Goal: Task Accomplishment & Management: Complete application form

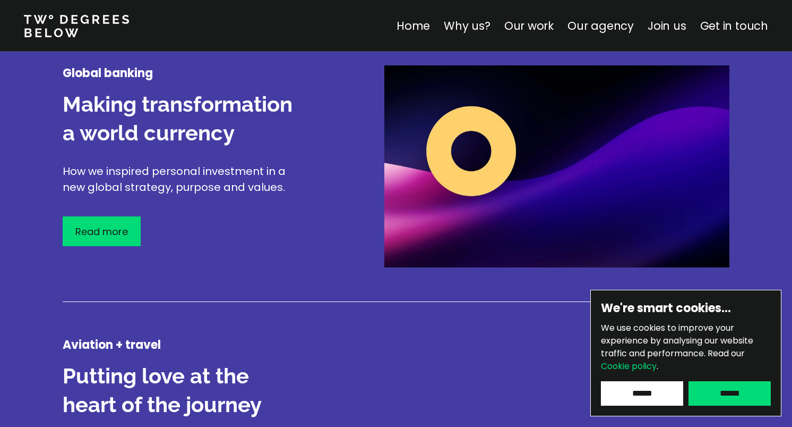
scroll to position [1346, 0]
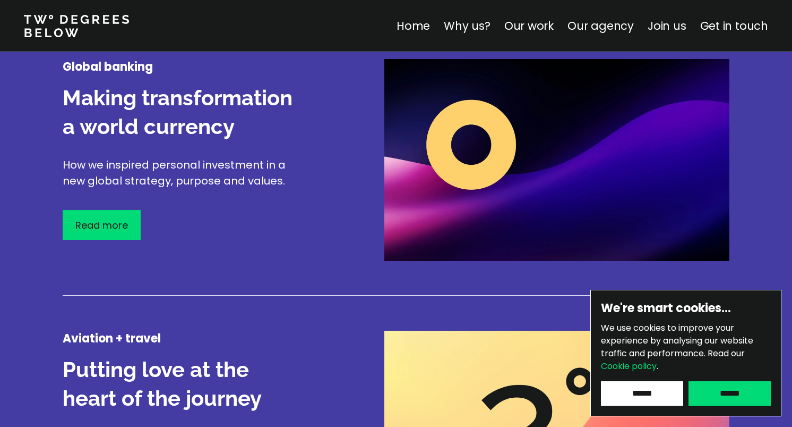
click at [116, 207] on div at bounding box center [196, 199] width 266 height 21
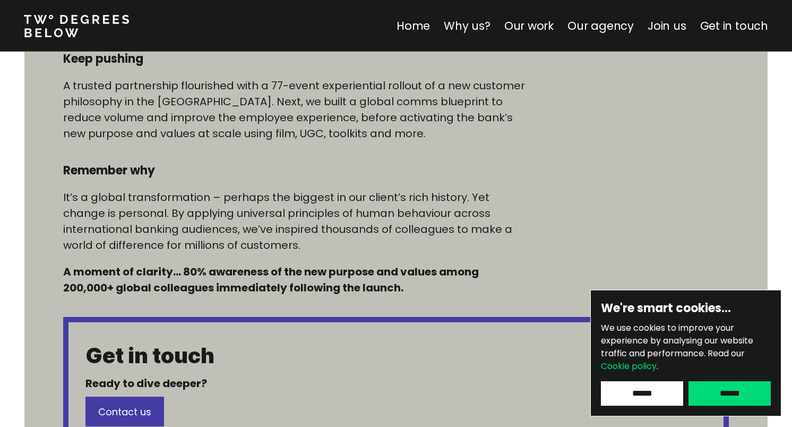
scroll to position [842, 0]
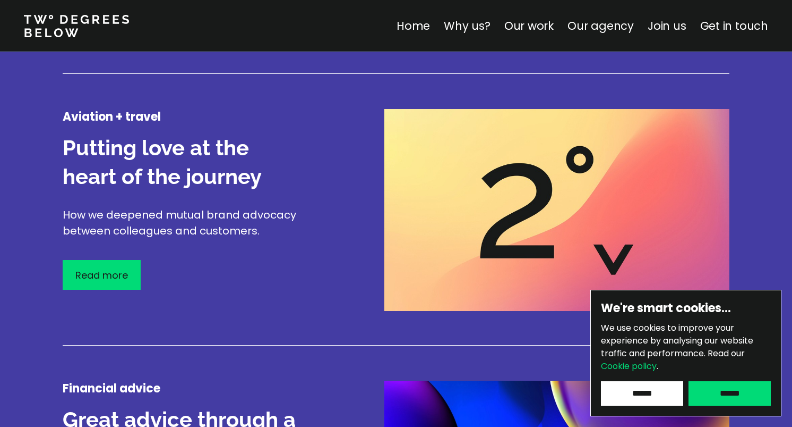
scroll to position [1574, 0]
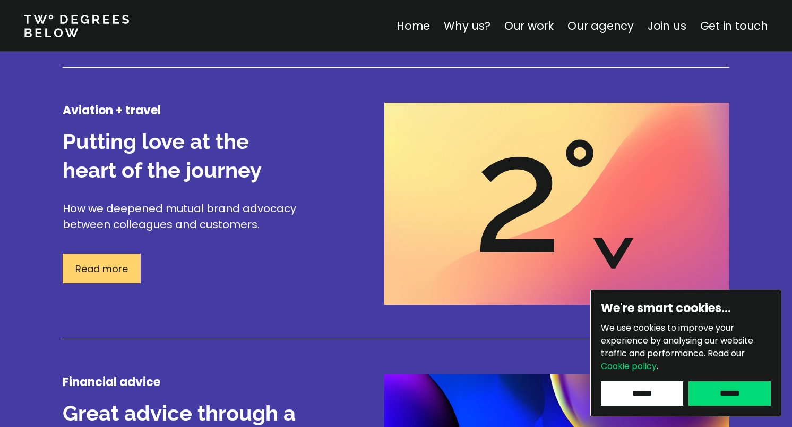
drag, startPoint x: 110, startPoint y: 269, endPoint x: 173, endPoint y: 226, distance: 75.6
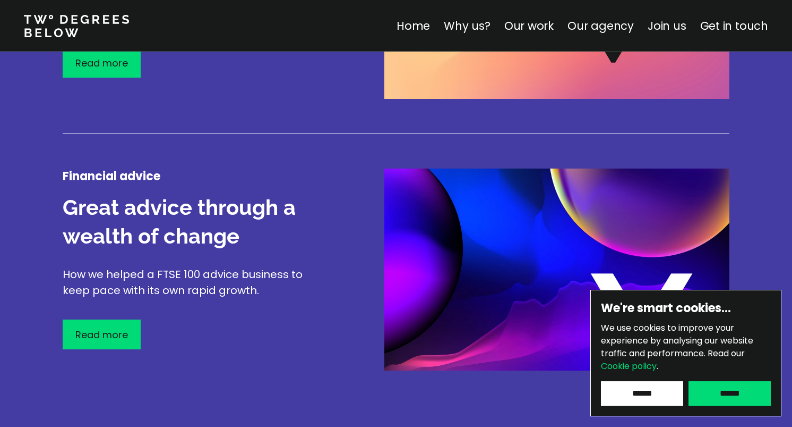
scroll to position [1865, 0]
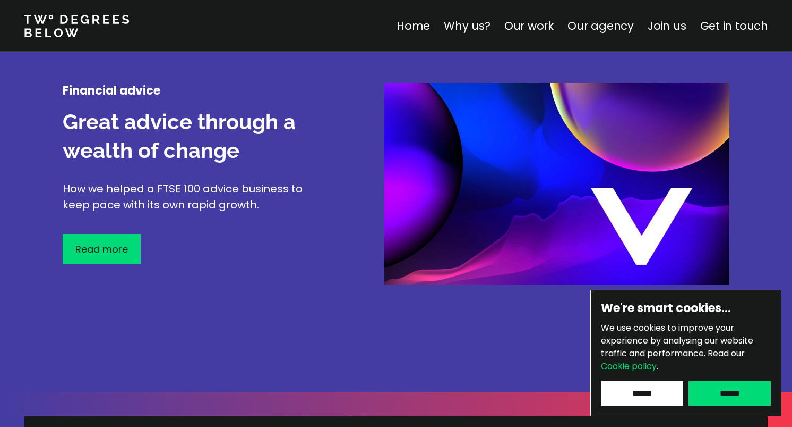
click at [105, 253] on p "Read more" at bounding box center [101, 249] width 53 height 14
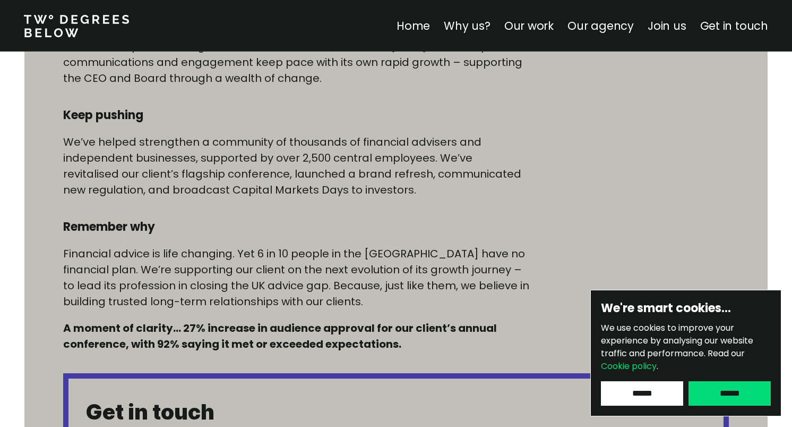
scroll to position [655, 0]
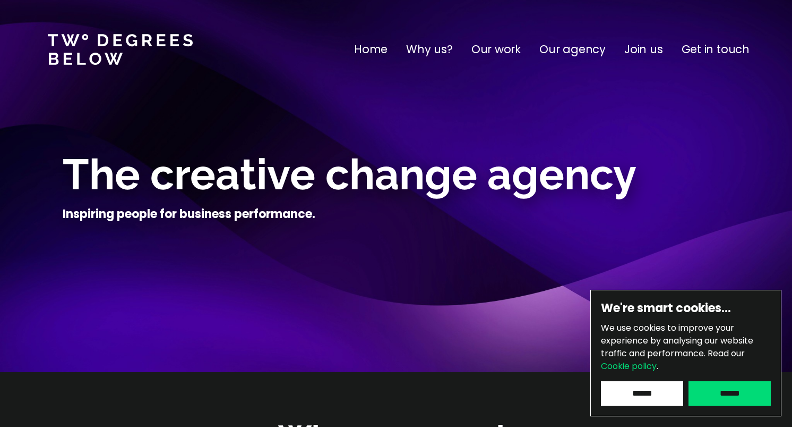
click at [649, 52] on p "Join us" at bounding box center [644, 49] width 39 height 17
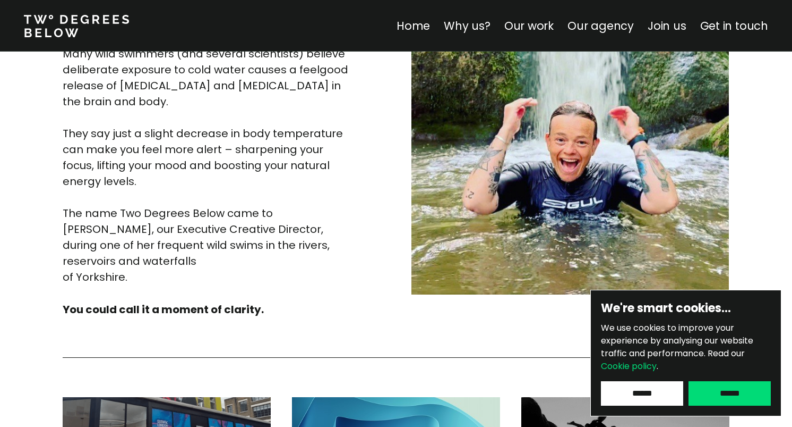
scroll to position [2846, 0]
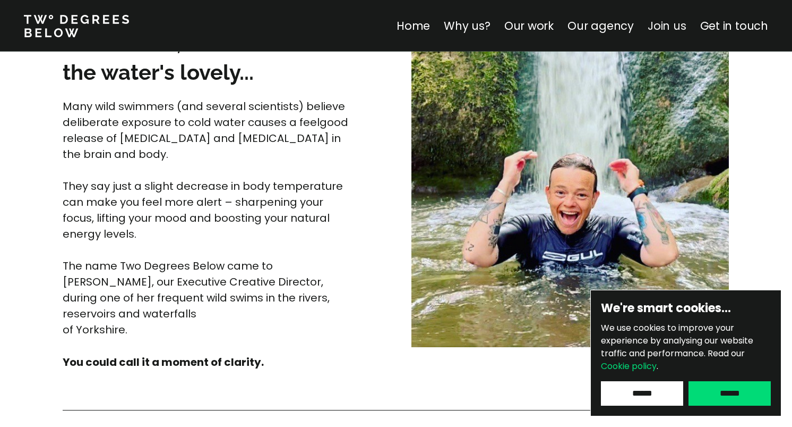
click at [678, 29] on link "Join us" at bounding box center [667, 25] width 39 height 15
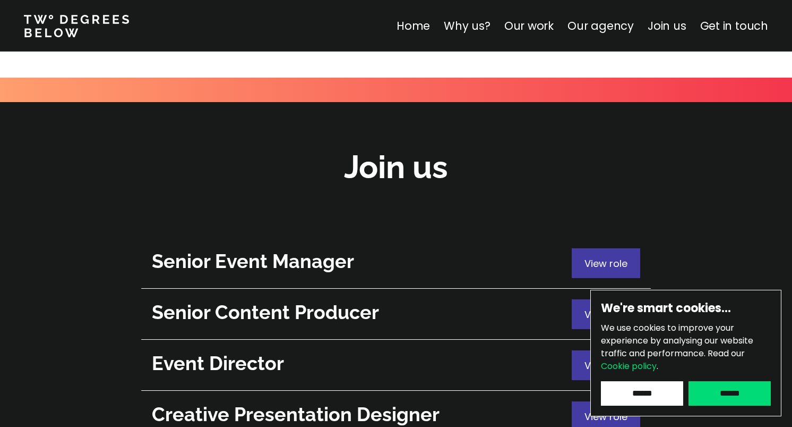
scroll to position [3780, 0]
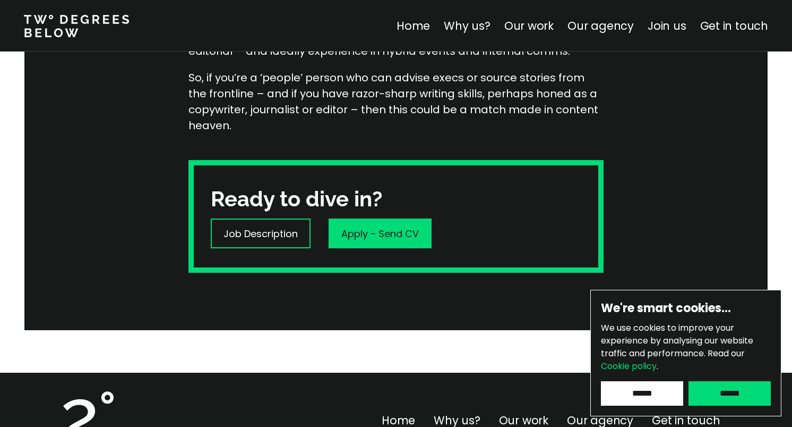
scroll to position [318, 0]
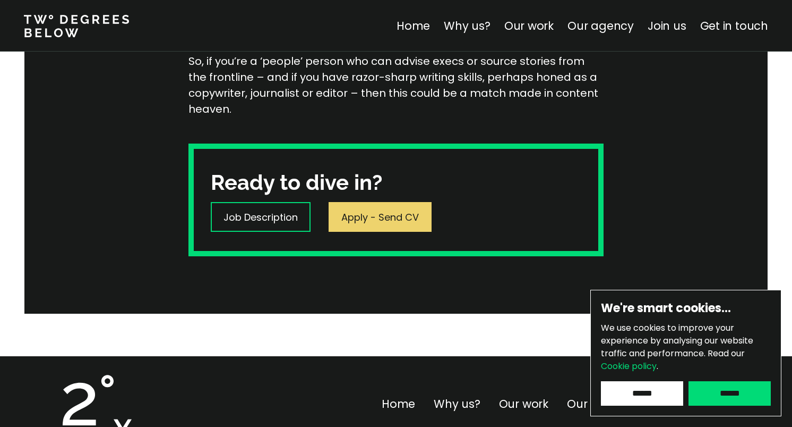
click at [390, 208] on div "Apply - Send CV" at bounding box center [380, 217] width 103 height 30
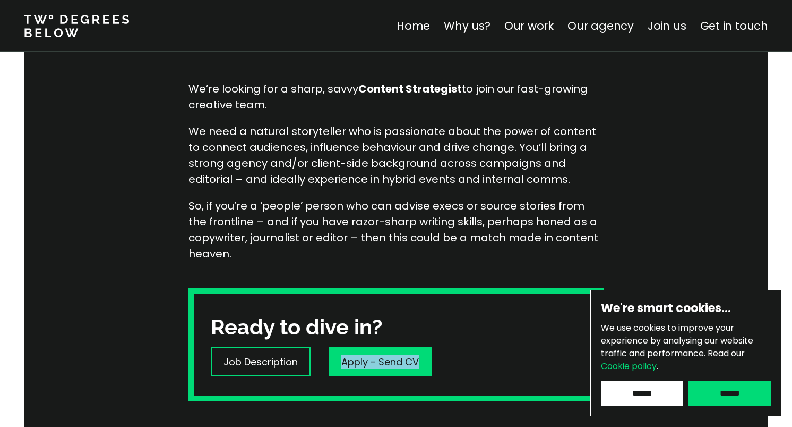
scroll to position [171, 0]
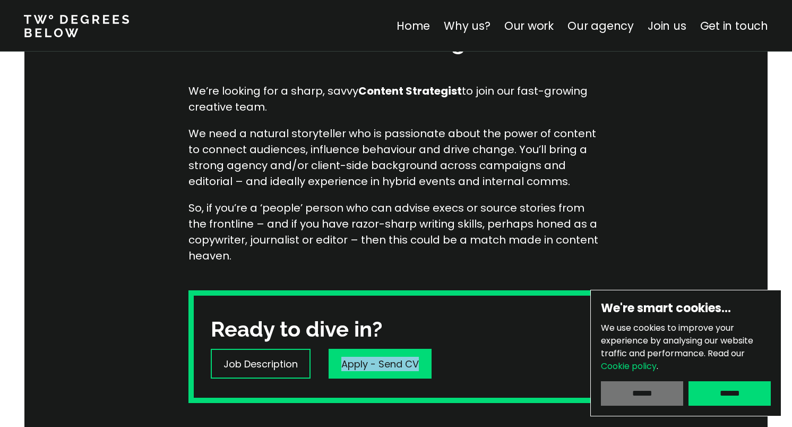
click at [629, 389] on input "******" at bounding box center [642, 393] width 82 height 24
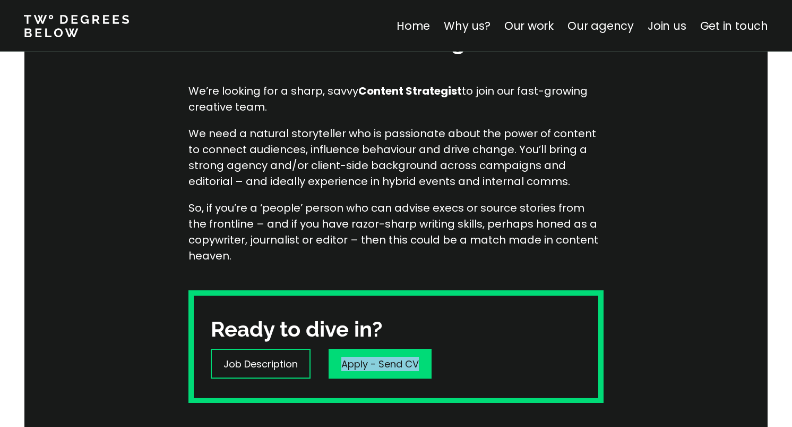
click at [253, 356] on p "Job Description" at bounding box center [261, 363] width 74 height 14
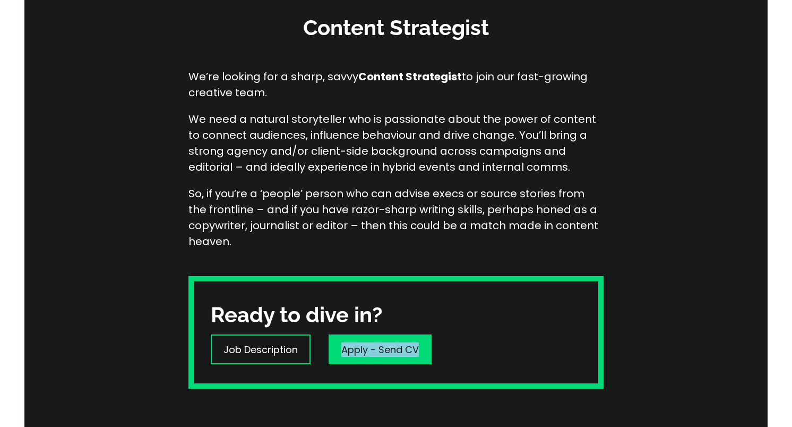
scroll to position [381, 0]
